Goal: Entertainment & Leisure: Browse casually

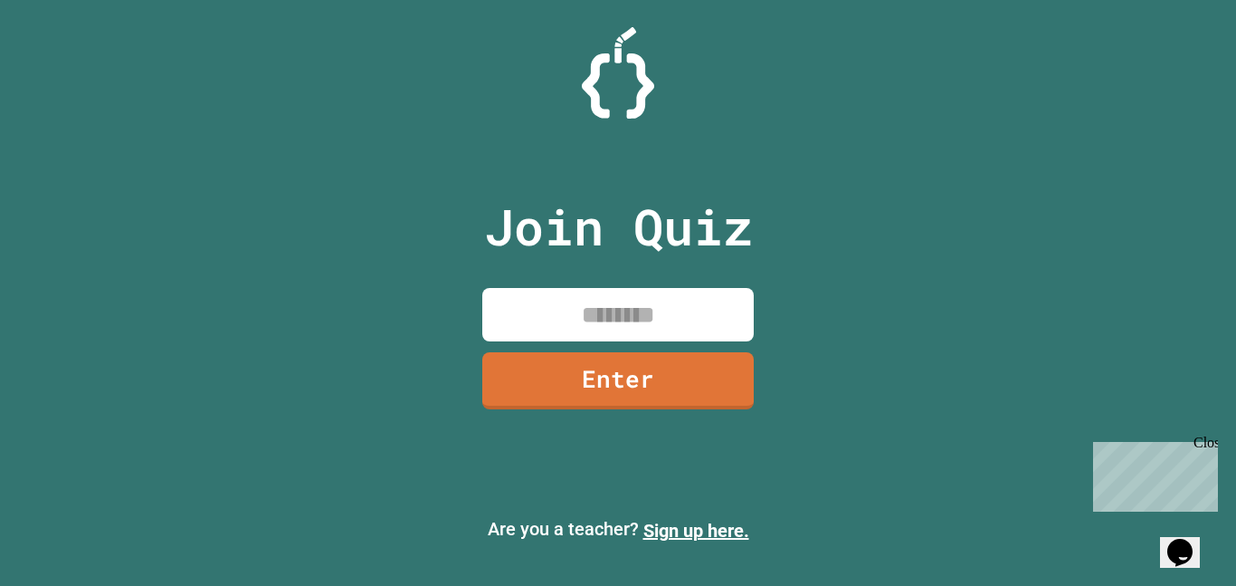
click at [660, 327] on input at bounding box center [618, 314] width 272 height 53
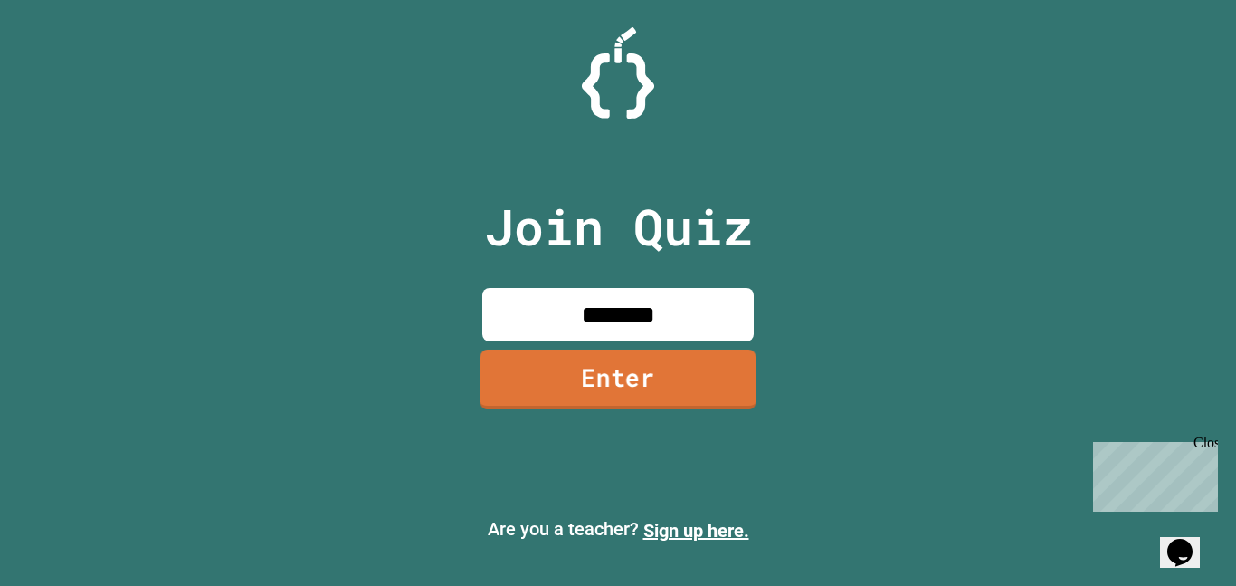
type input "********"
click at [630, 391] on link "Enter" at bounding box center [618, 379] width 276 height 60
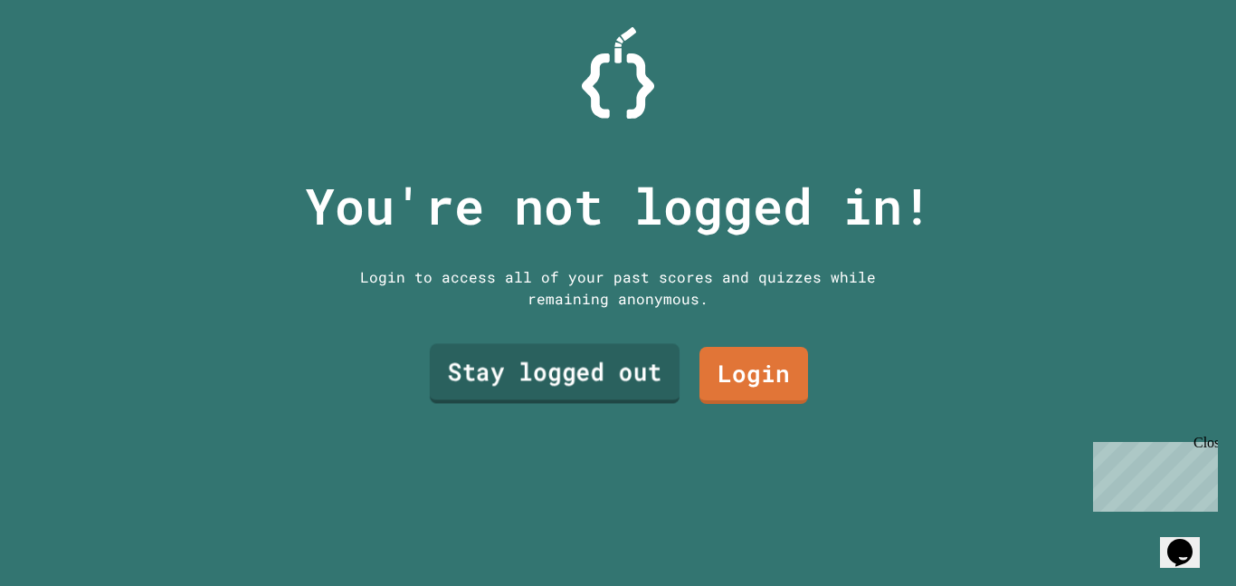
click at [630, 391] on link "Stay logged out" at bounding box center [555, 374] width 250 height 60
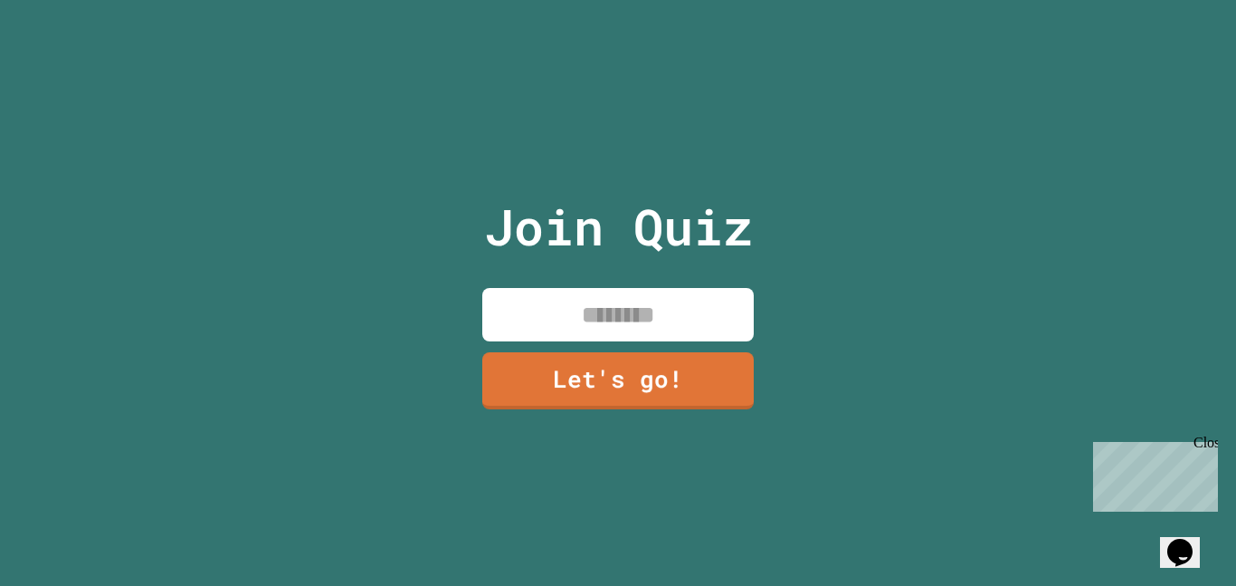
click at [576, 314] on input at bounding box center [618, 314] width 272 height 53
type input "********"
click at [610, 376] on link "Let's go!" at bounding box center [618, 378] width 268 height 60
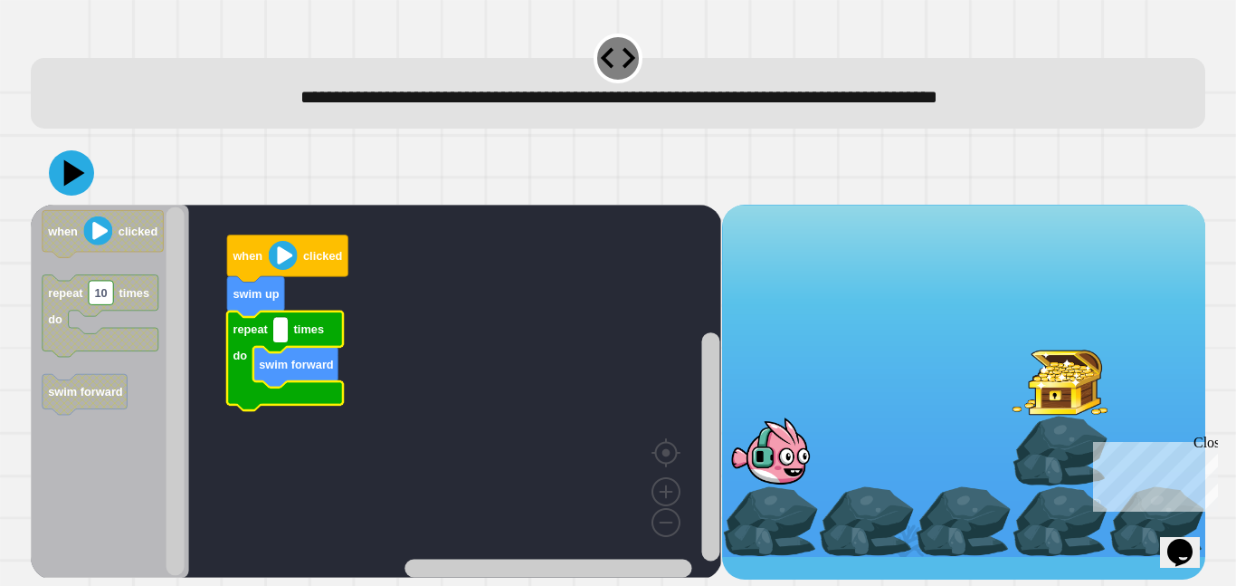
type input "*"
click at [69, 170] on icon at bounding box center [74, 172] width 23 height 28
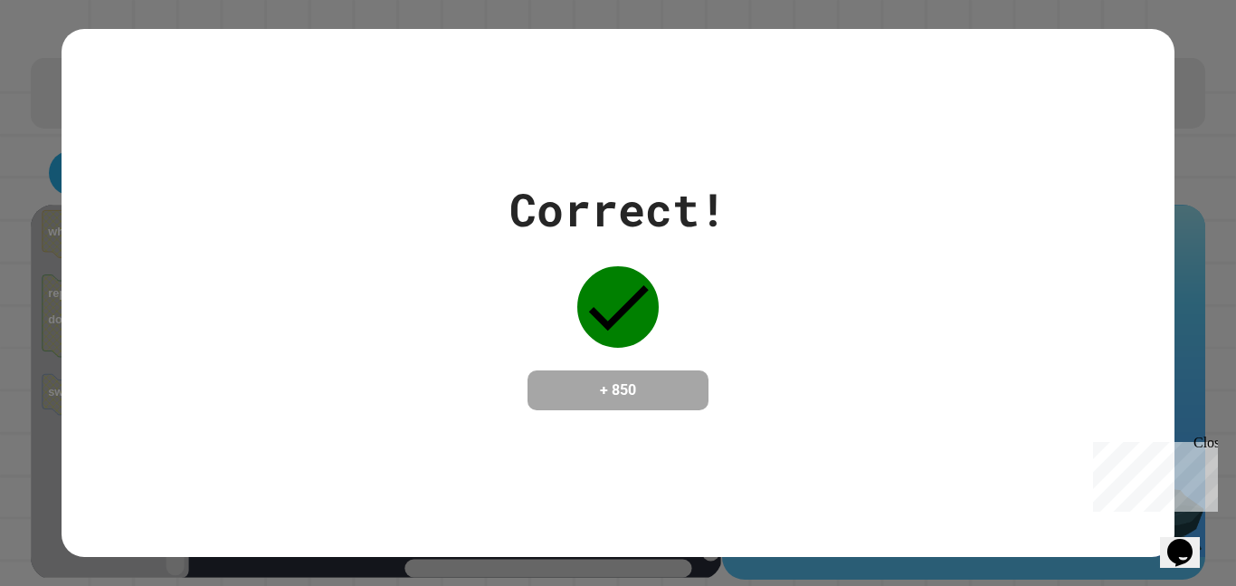
click at [571, 306] on div "Correct! + 850" at bounding box center [618, 293] width 217 height 234
click at [601, 307] on icon at bounding box center [619, 307] width 60 height 45
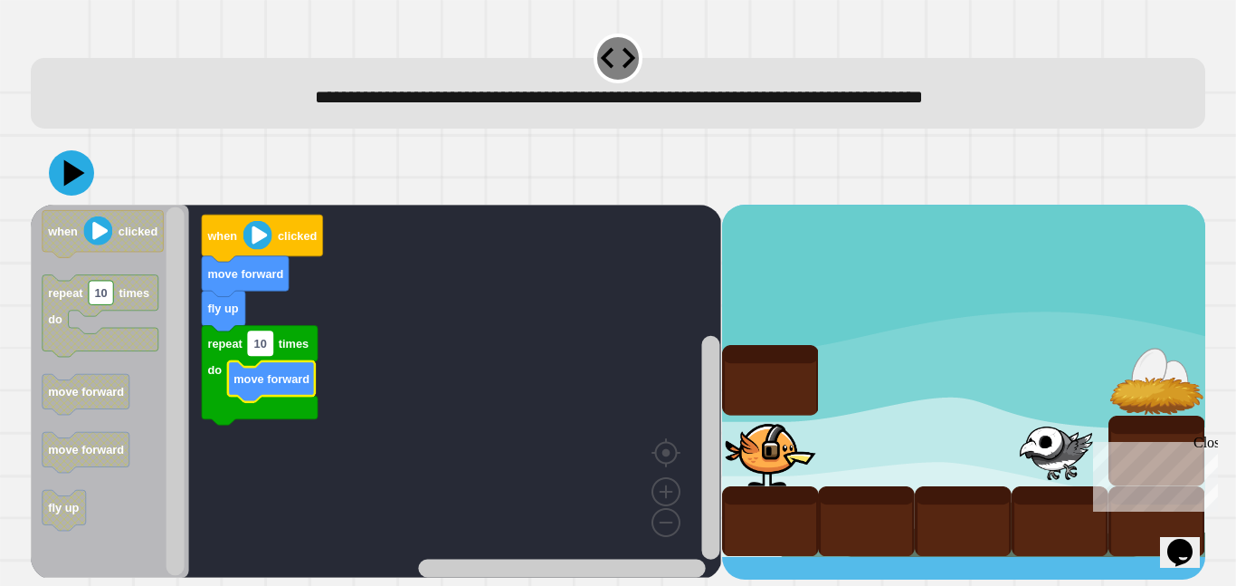
click at [270, 355] on rect "Blockly Workspace" at bounding box center [260, 343] width 24 height 24
type input "*"
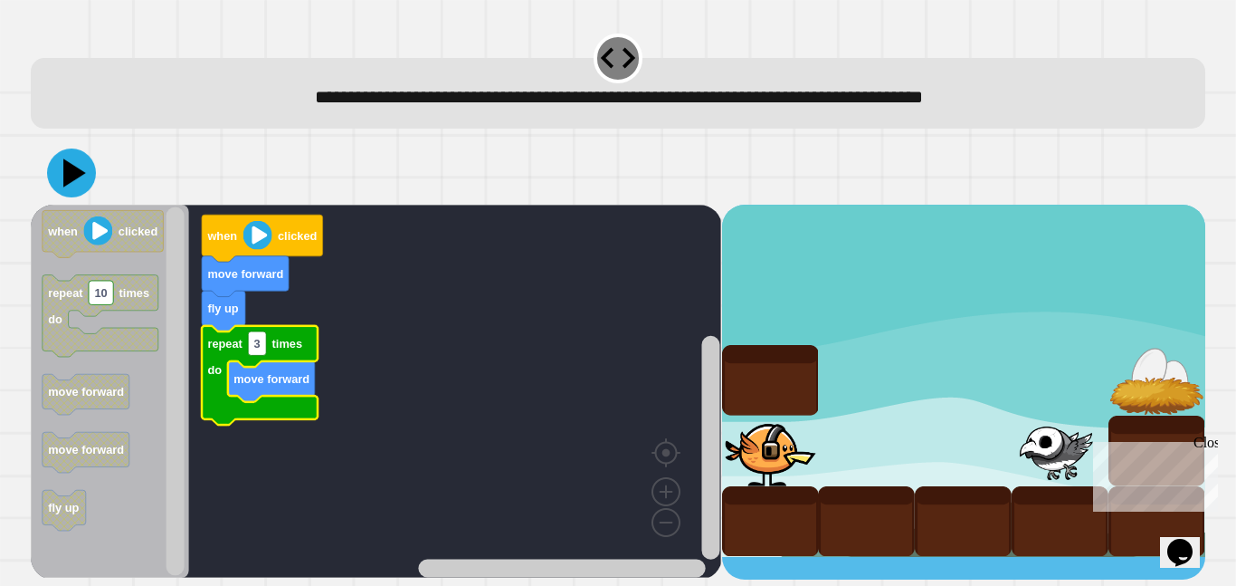
click at [64, 160] on icon at bounding box center [71, 172] width 49 height 49
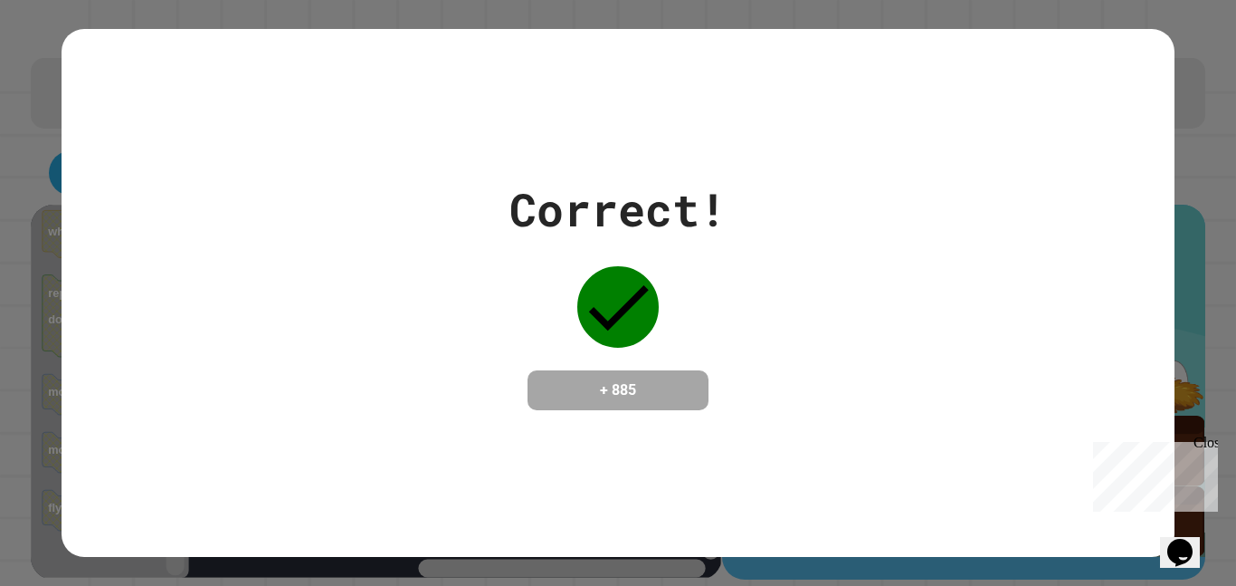
click at [1206, 443] on div "Close" at bounding box center [1205, 445] width 23 height 23
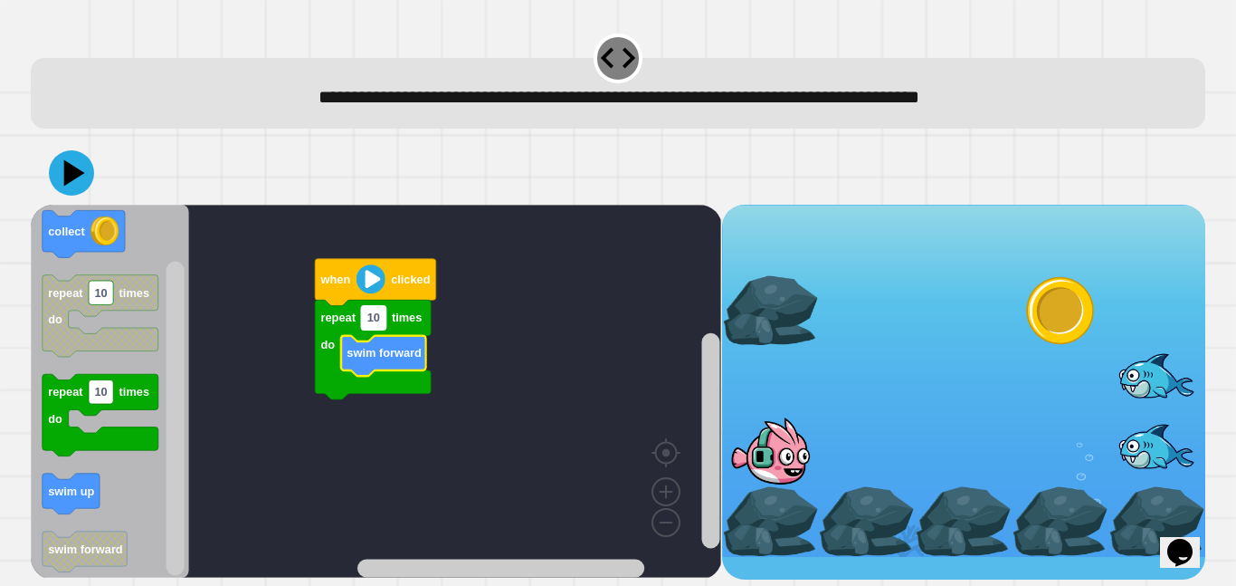
click at [368, 319] on text "10" at bounding box center [373, 317] width 13 height 14
type input "*"
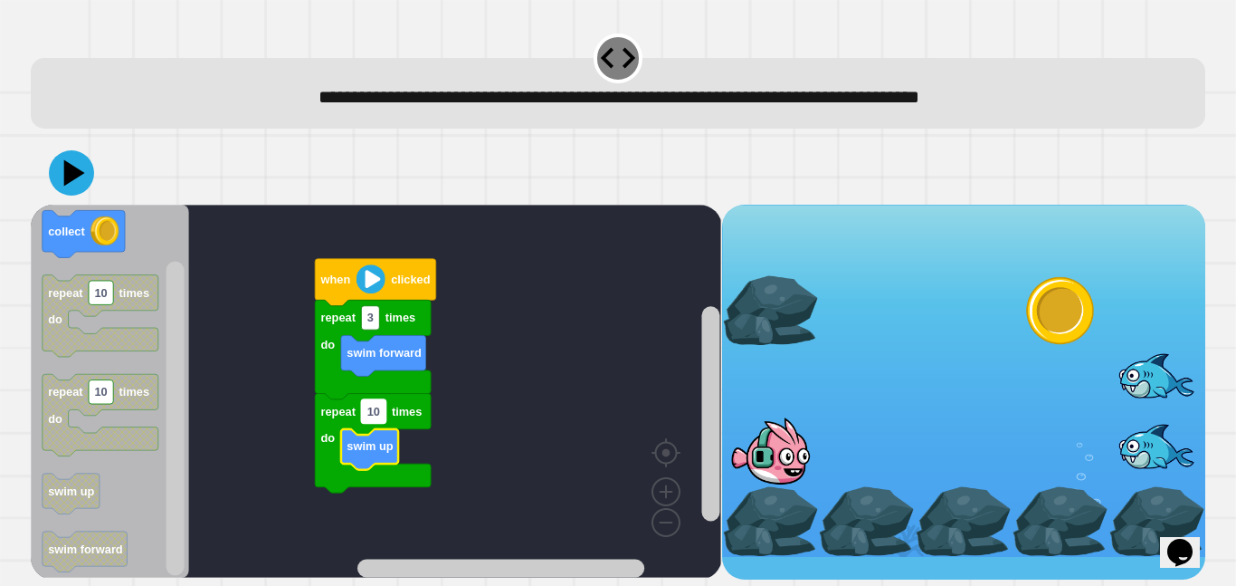
click at [376, 414] on text "10" at bounding box center [373, 412] width 13 height 14
type input "*"
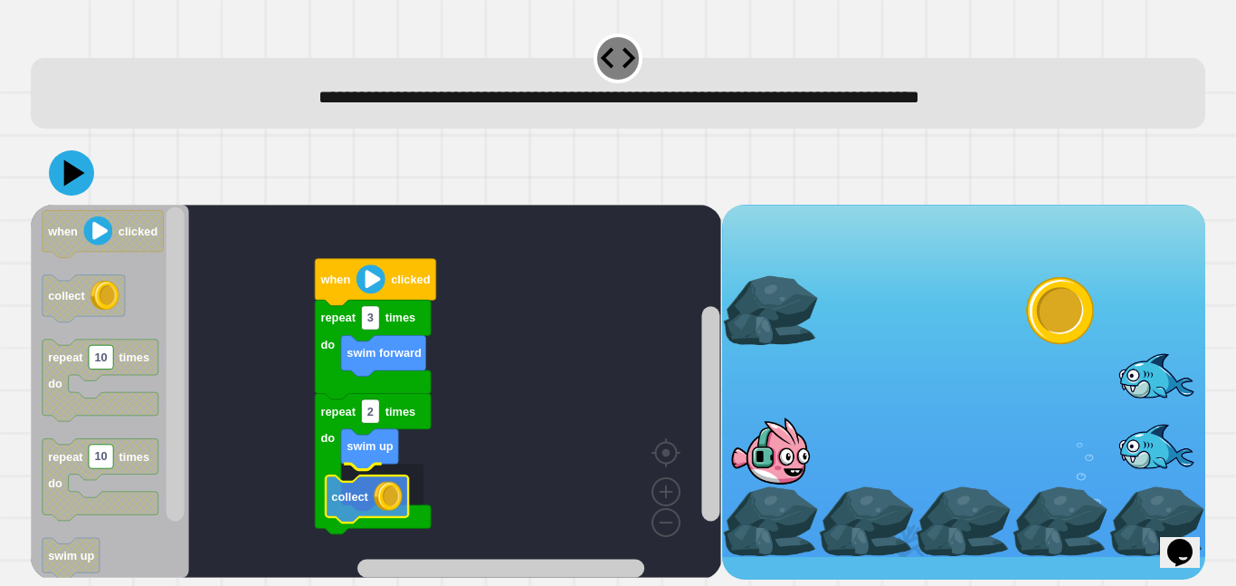
click at [386, 514] on icon "Blockly Workspace" at bounding box center [373, 464] width 116 height 140
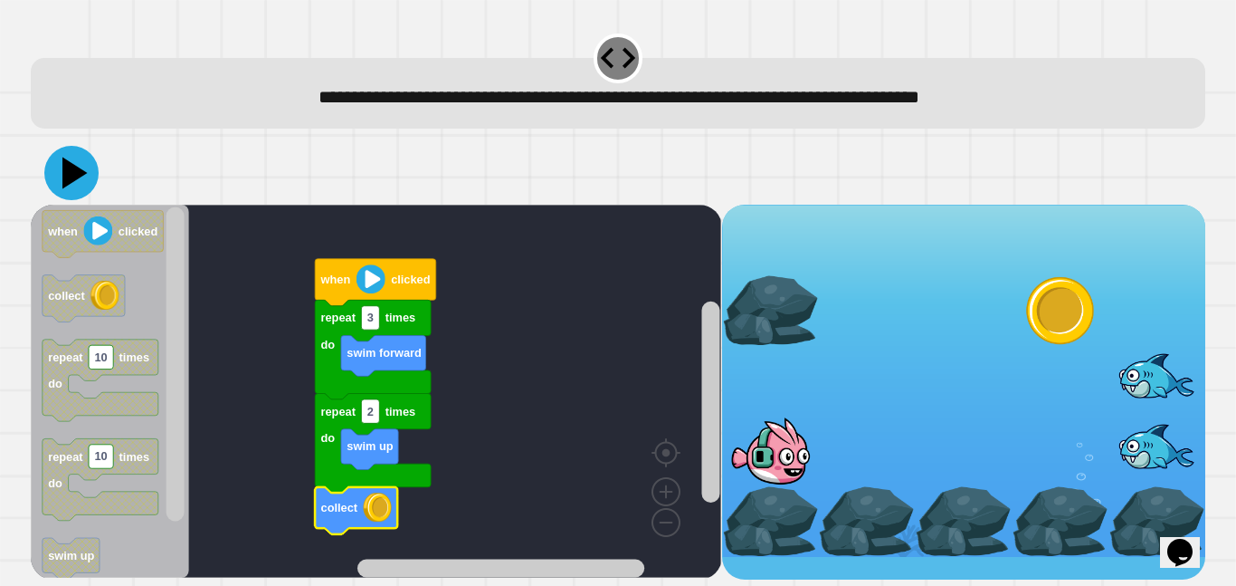
click at [89, 176] on icon at bounding box center [71, 173] width 54 height 54
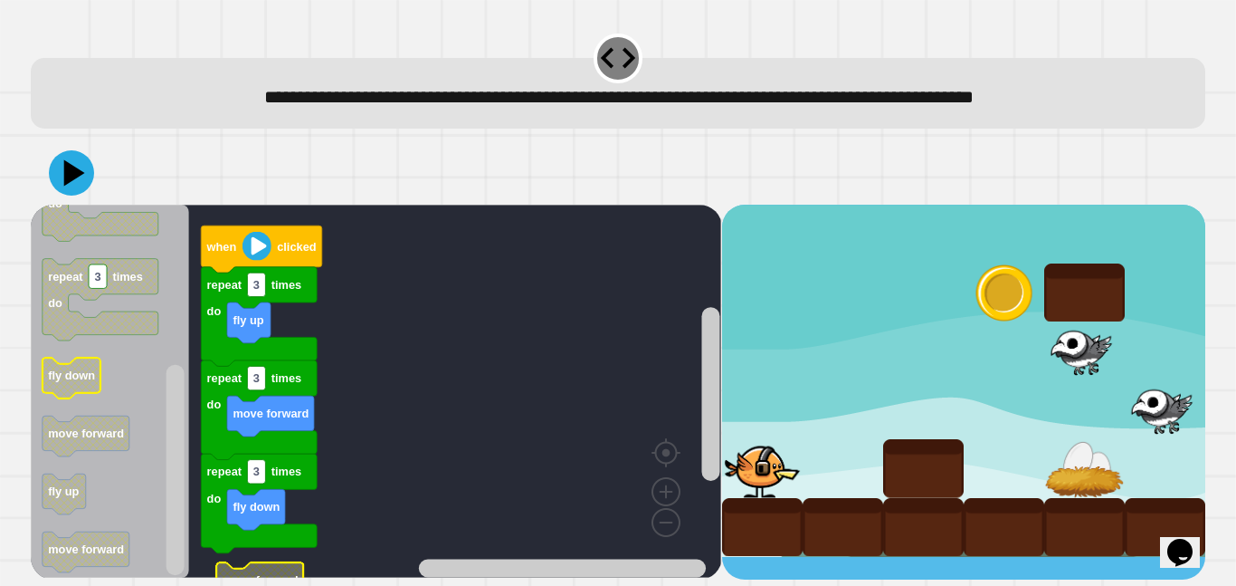
drag, startPoint x: 64, startPoint y: 180, endPoint x: 60, endPoint y: 361, distance: 181.1
click at [60, 361] on div "repeat 3 times do repeat 3 times do move forward repeat 3 times do fly down fly…" at bounding box center [618, 360] width 1175 height 438
click at [80, 183] on icon at bounding box center [71, 172] width 49 height 49
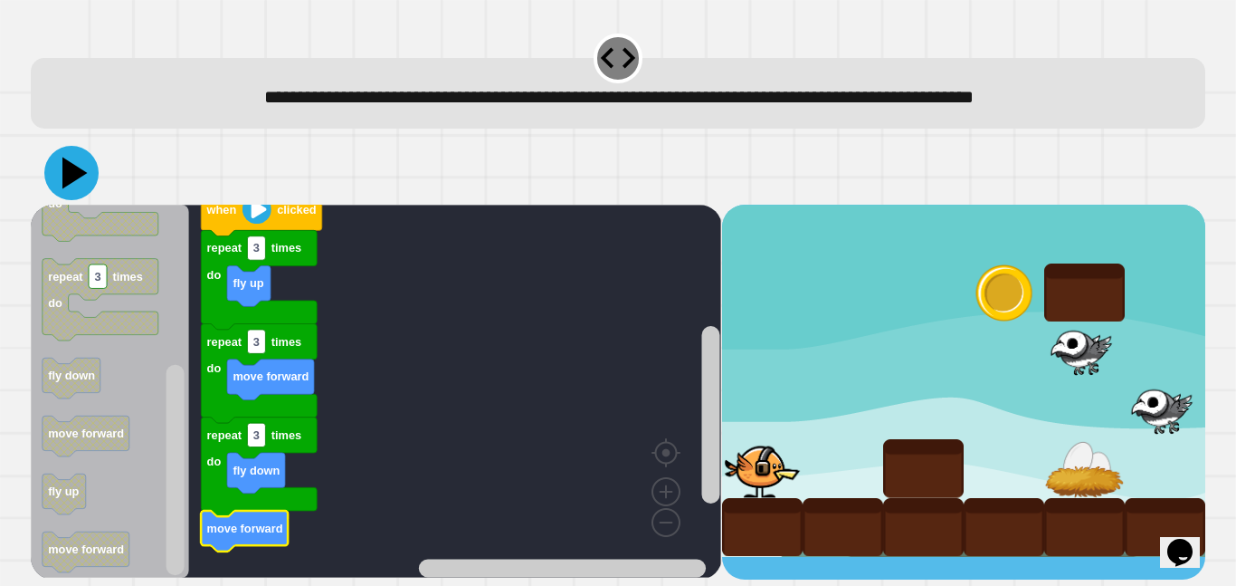
click at [76, 176] on icon at bounding box center [74, 173] width 25 height 32
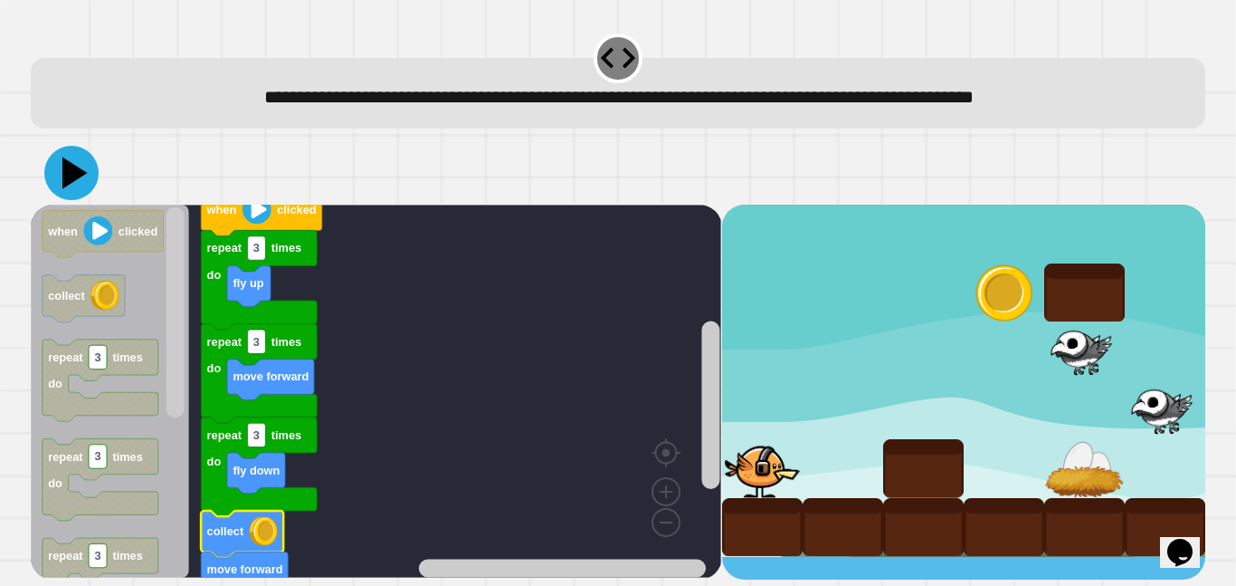
click at [62, 185] on icon at bounding box center [71, 173] width 54 height 54
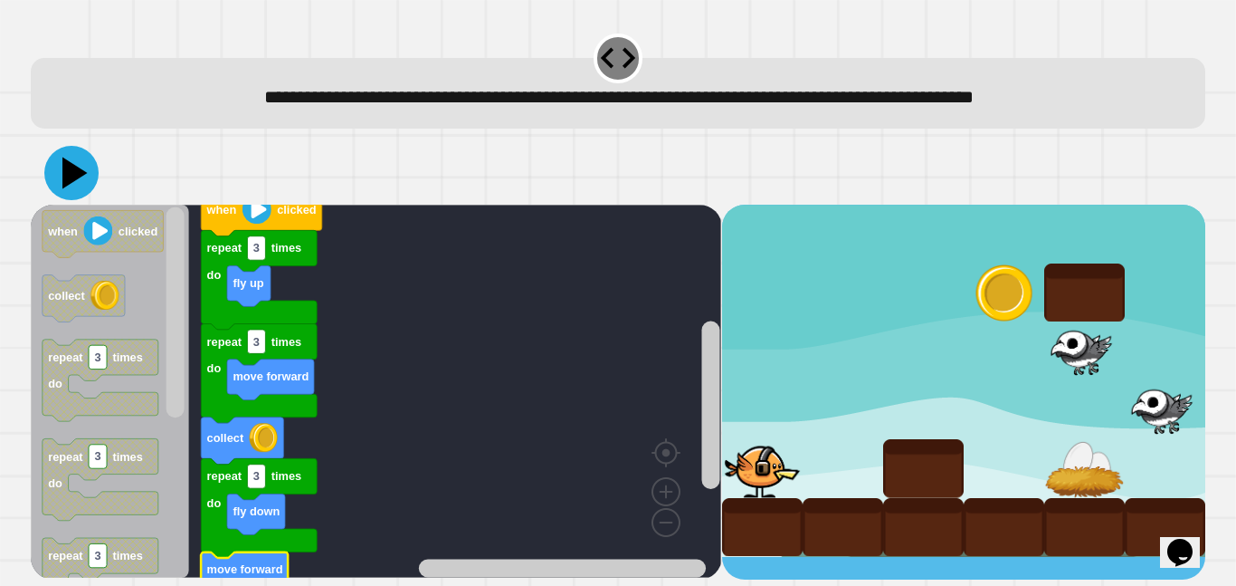
click at [77, 169] on icon at bounding box center [71, 173] width 54 height 54
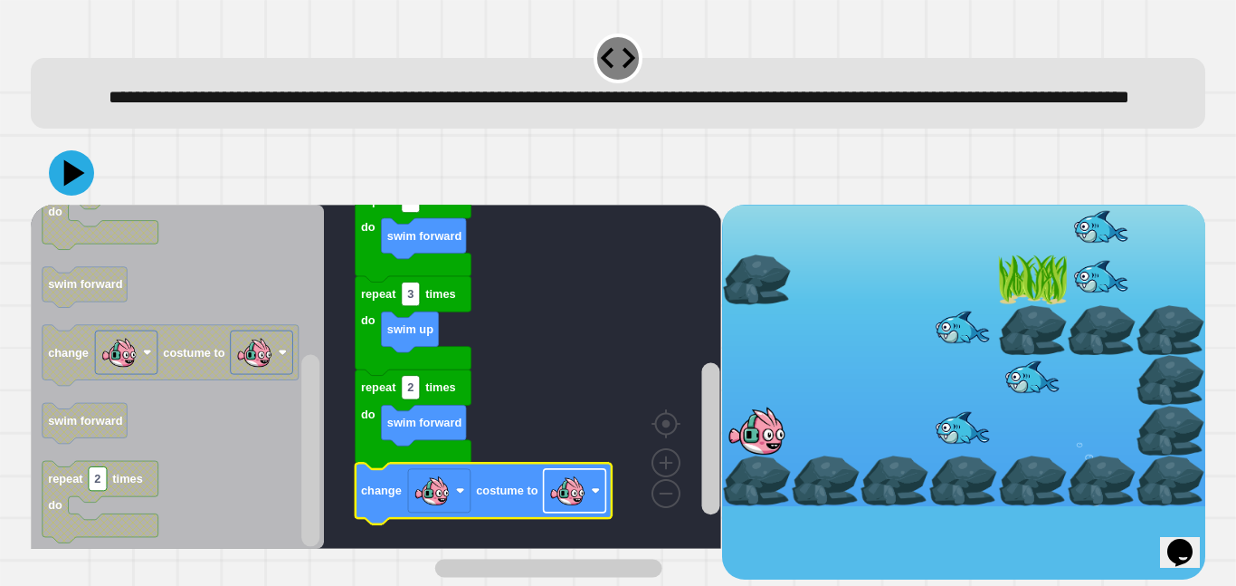
click at [562, 509] on image "Blockly Workspace" at bounding box center [567, 490] width 36 height 36
click at [59, 200] on icon at bounding box center [71, 173] width 54 height 54
